Goal: Find specific page/section: Find specific page/section

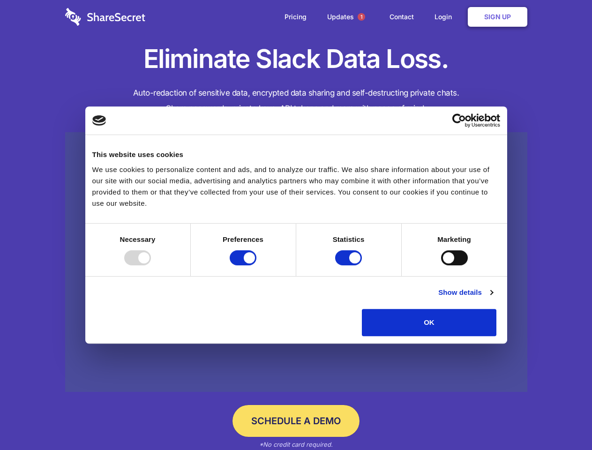
click at [151, 265] on div at bounding box center [137, 257] width 27 height 15
click at [256, 265] on input "Preferences" at bounding box center [243, 257] width 27 height 15
checkbox input "false"
click at [350, 265] on input "Statistics" at bounding box center [348, 257] width 27 height 15
checkbox input "false"
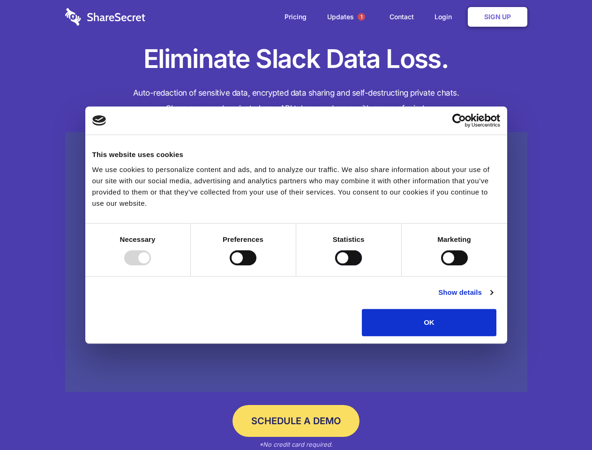
checkbox input "false"
click at [441, 265] on input "Marketing" at bounding box center [454, 257] width 27 height 15
checkbox input "true"
click at [492, 298] on link "Show details" at bounding box center [465, 292] width 54 height 11
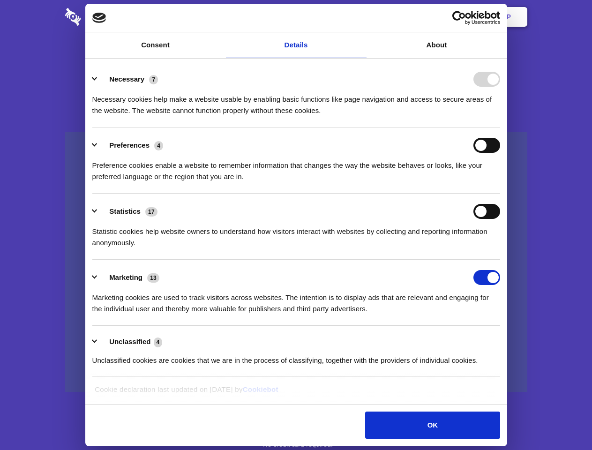
click at [518, 339] on link at bounding box center [296, 262] width 462 height 260
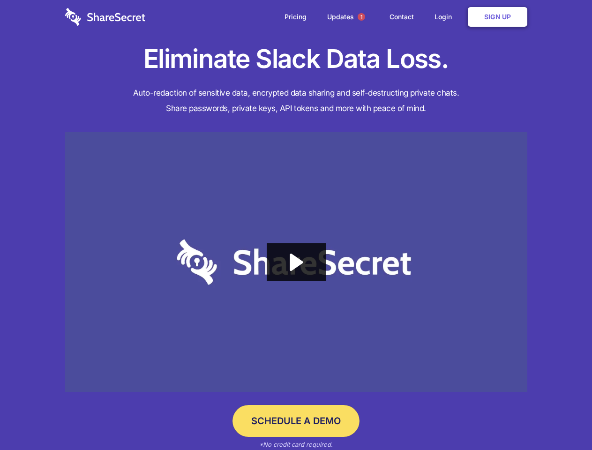
click at [361, 17] on span "1" at bounding box center [361, 16] width 7 height 7
